Goal: Information Seeking & Learning: Learn about a topic

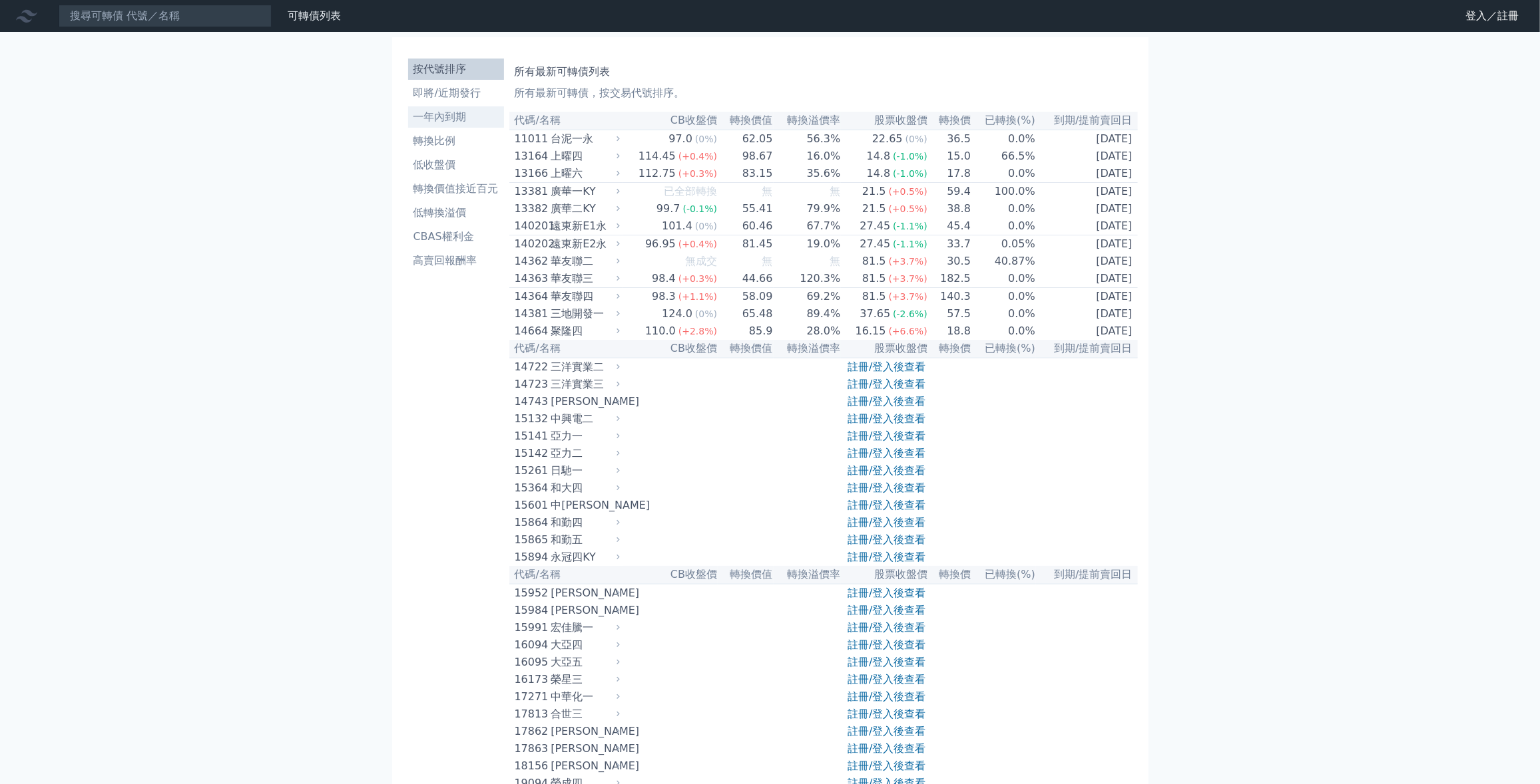
click at [446, 107] on link "一年內到期" at bounding box center [456, 117] width 96 height 21
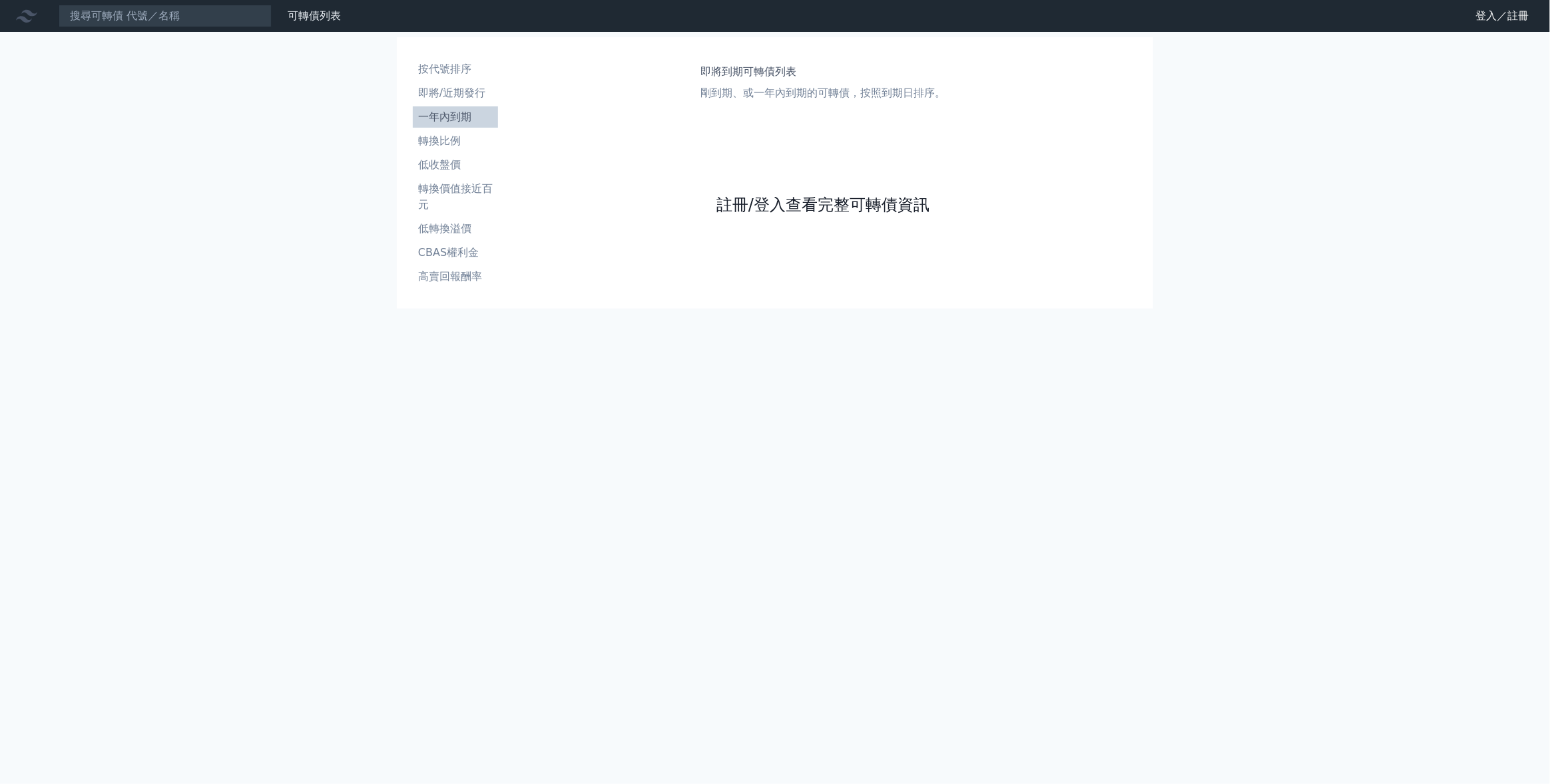
click at [775, 205] on link "註冊/登入查看完整可轉債資訊" at bounding box center [822, 205] width 213 height 21
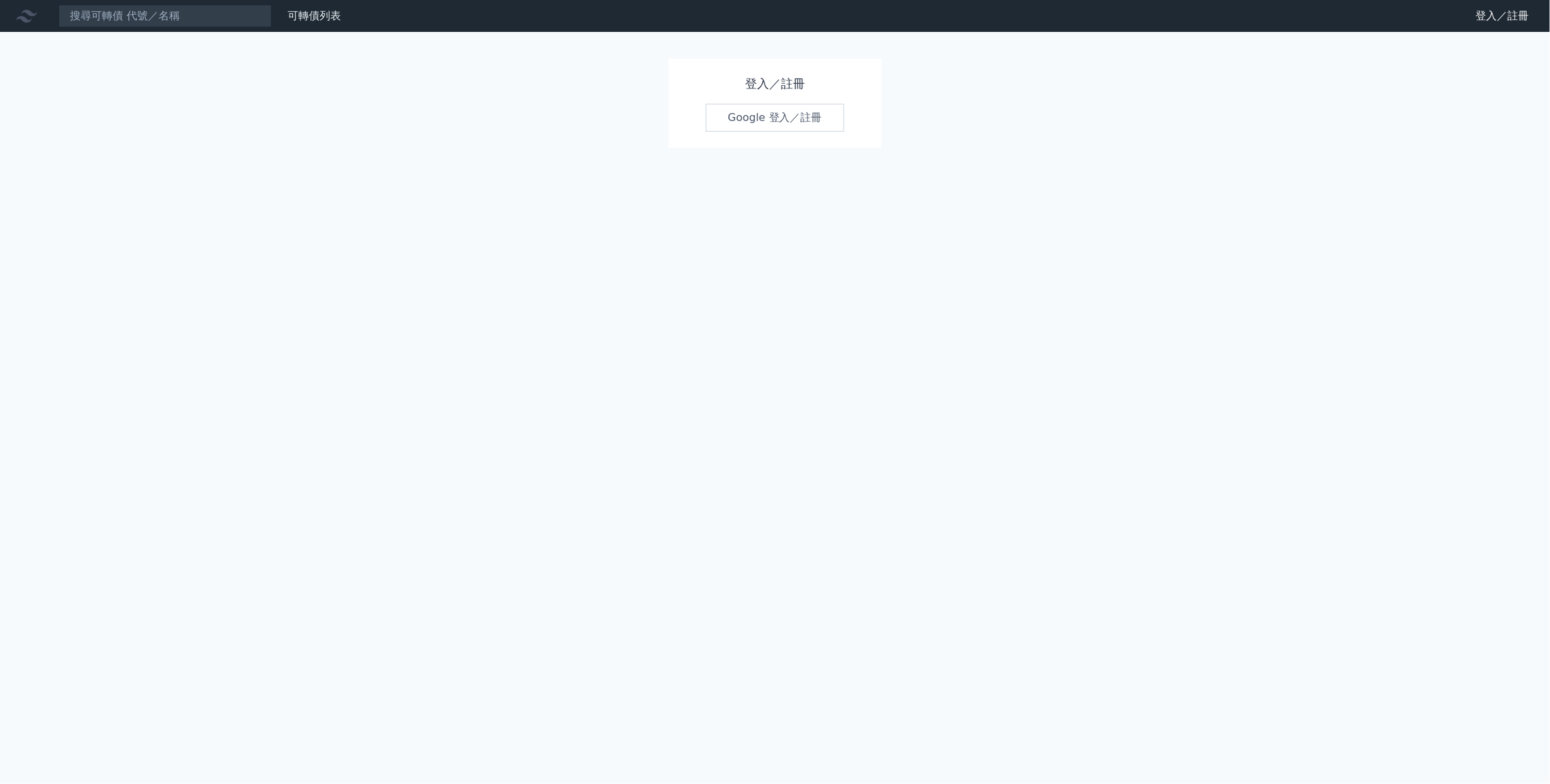
click at [768, 125] on link "Google 登入／註冊" at bounding box center [775, 118] width 139 height 28
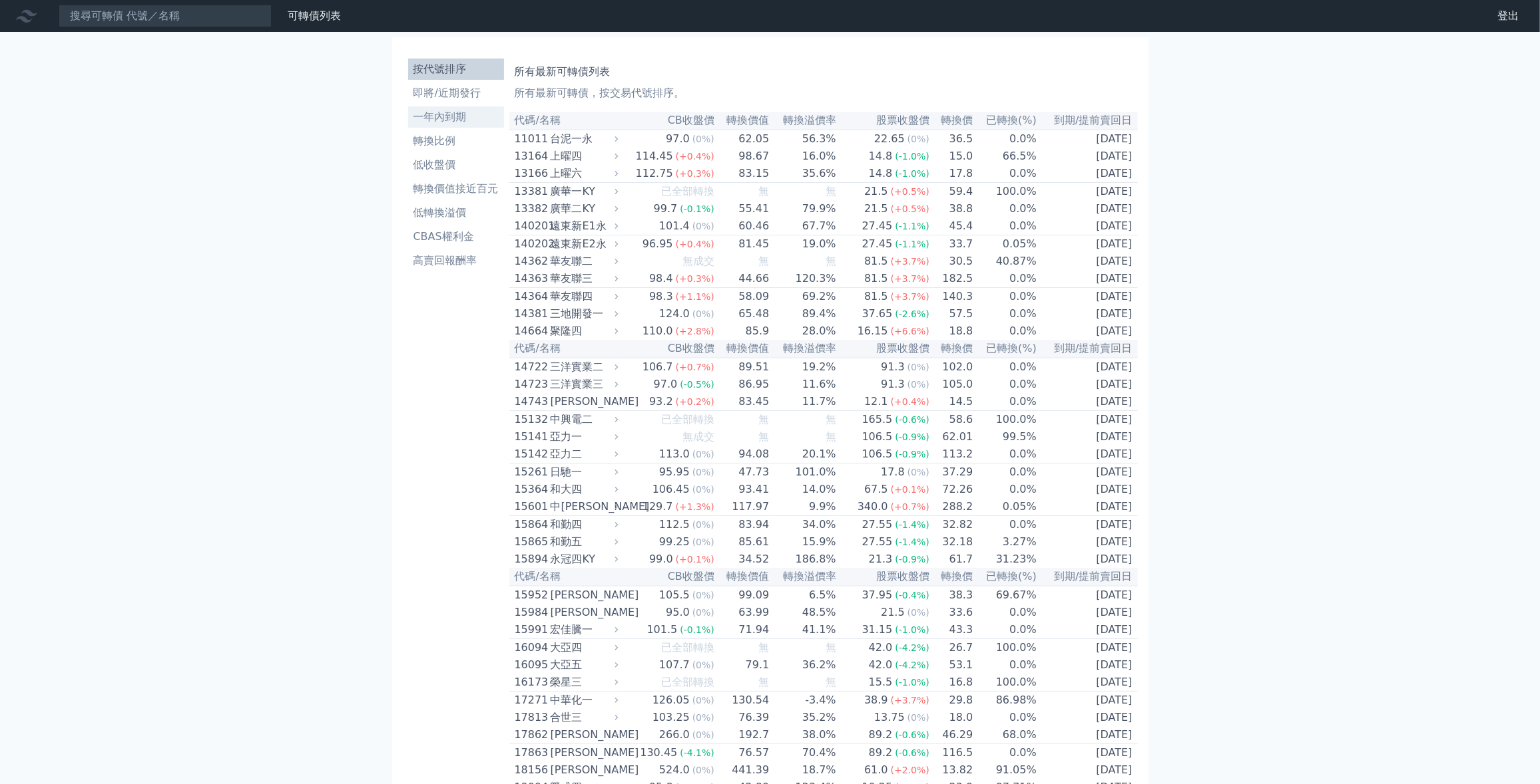
click at [444, 111] on li "一年內到期" at bounding box center [456, 117] width 96 height 16
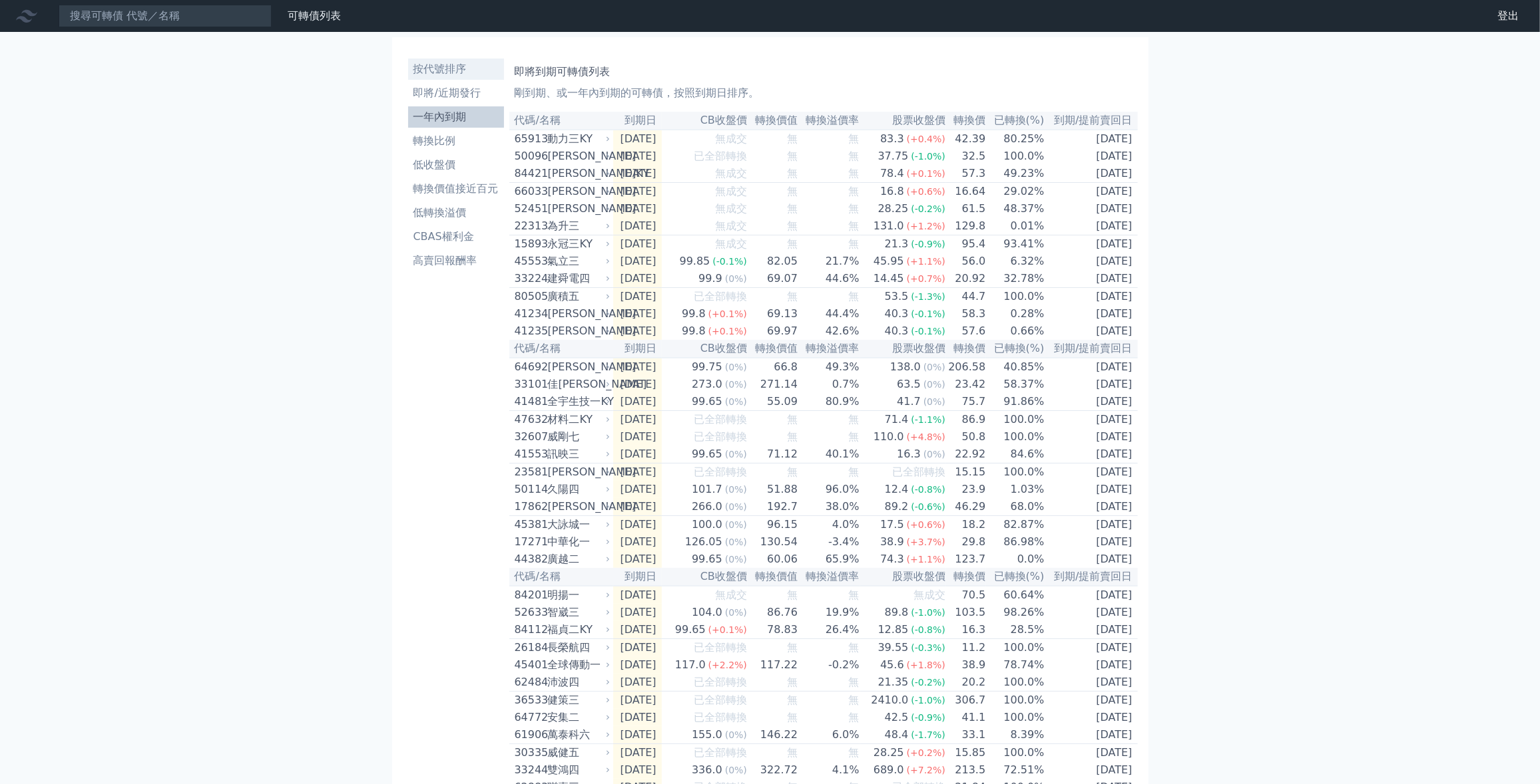
click at [448, 78] on link "按代號排序" at bounding box center [456, 69] width 96 height 21
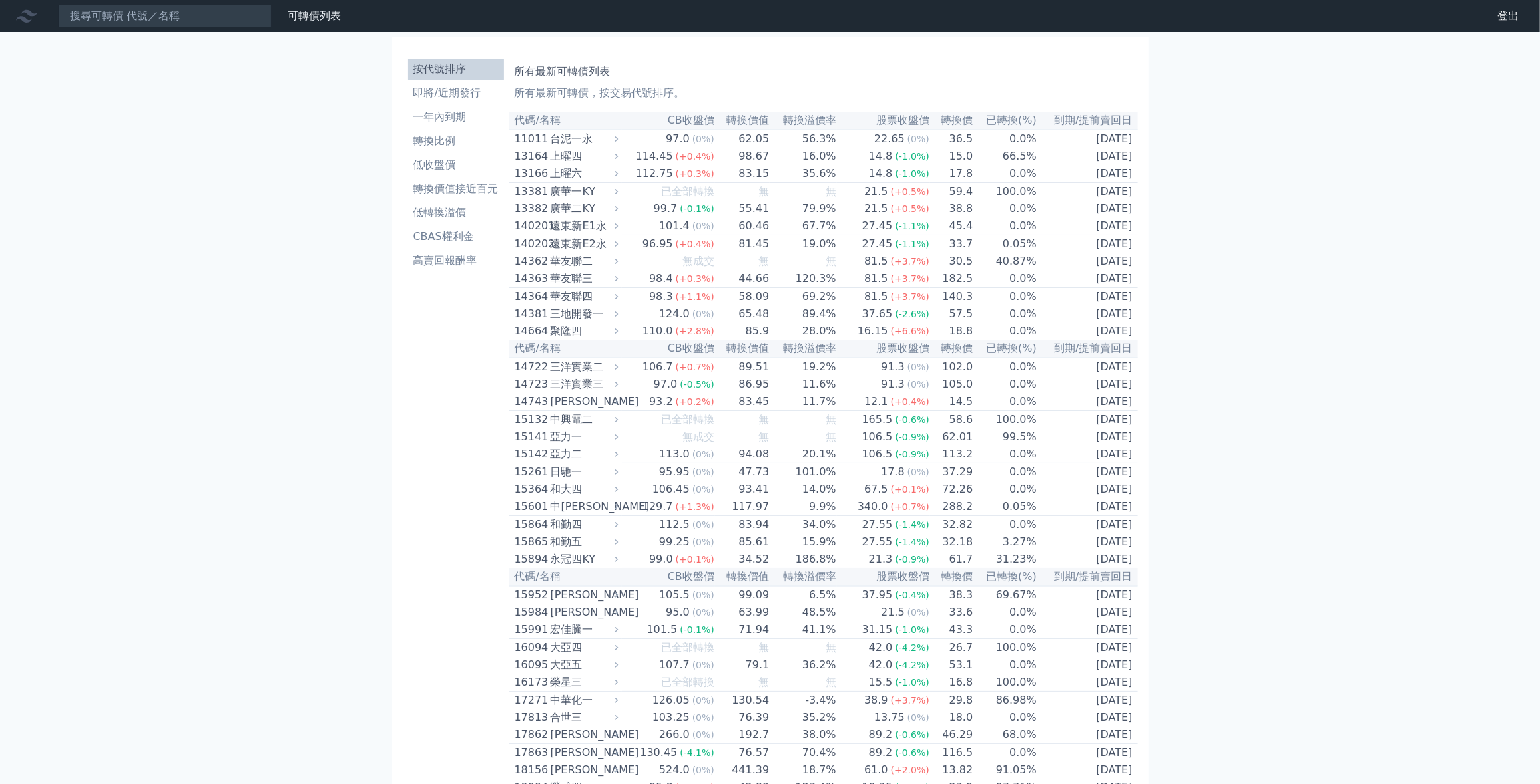
click at [464, 266] on li "高賣回報酬率" at bounding box center [456, 261] width 96 height 16
